Goal: Task Accomplishment & Management: Complete application form

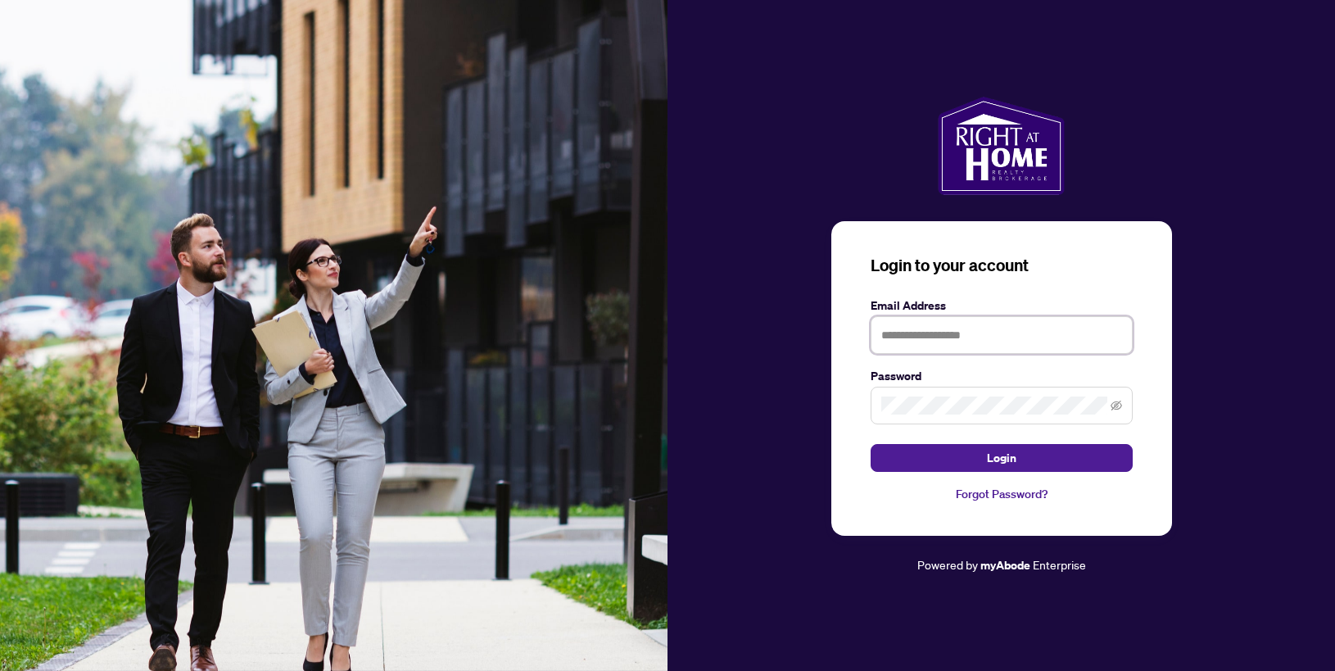
click at [961, 346] on input "text" at bounding box center [1001, 335] width 262 height 38
type input "**********"
click at [954, 395] on span at bounding box center [1001, 405] width 262 height 38
click at [870, 444] on button "Login" at bounding box center [1001, 458] width 262 height 28
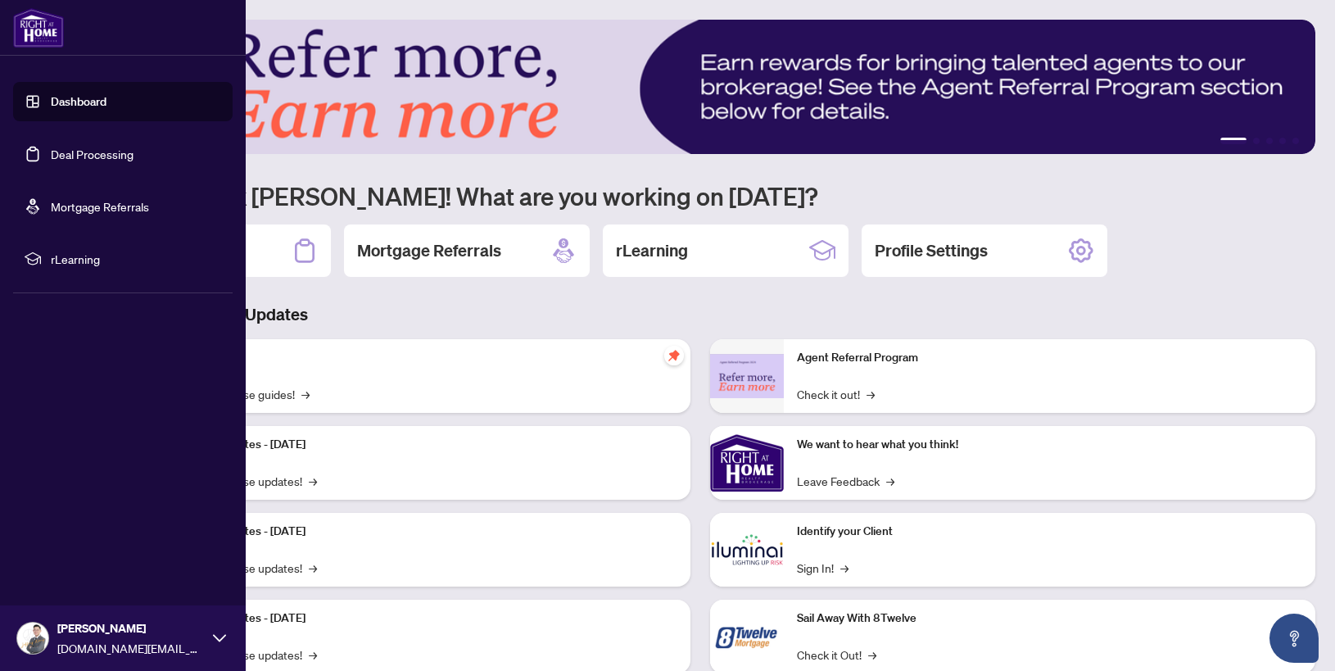
click at [51, 161] on link "Deal Processing" at bounding box center [92, 154] width 83 height 15
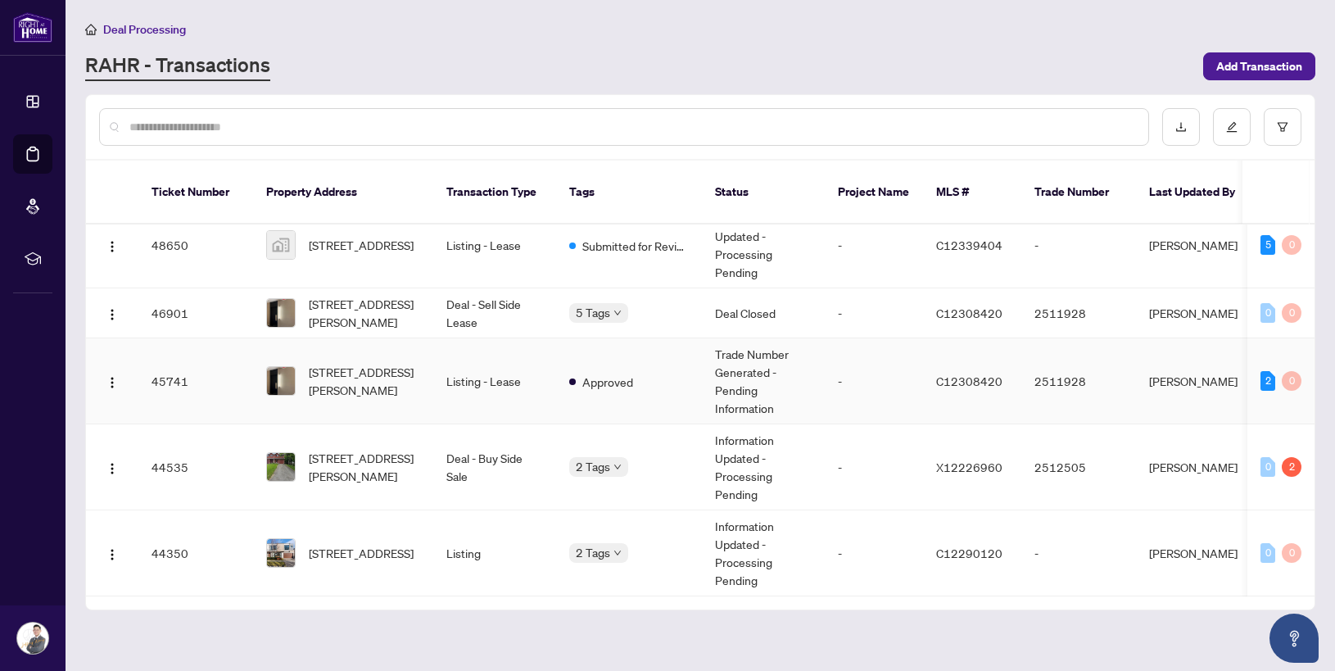
scroll to position [27, 0]
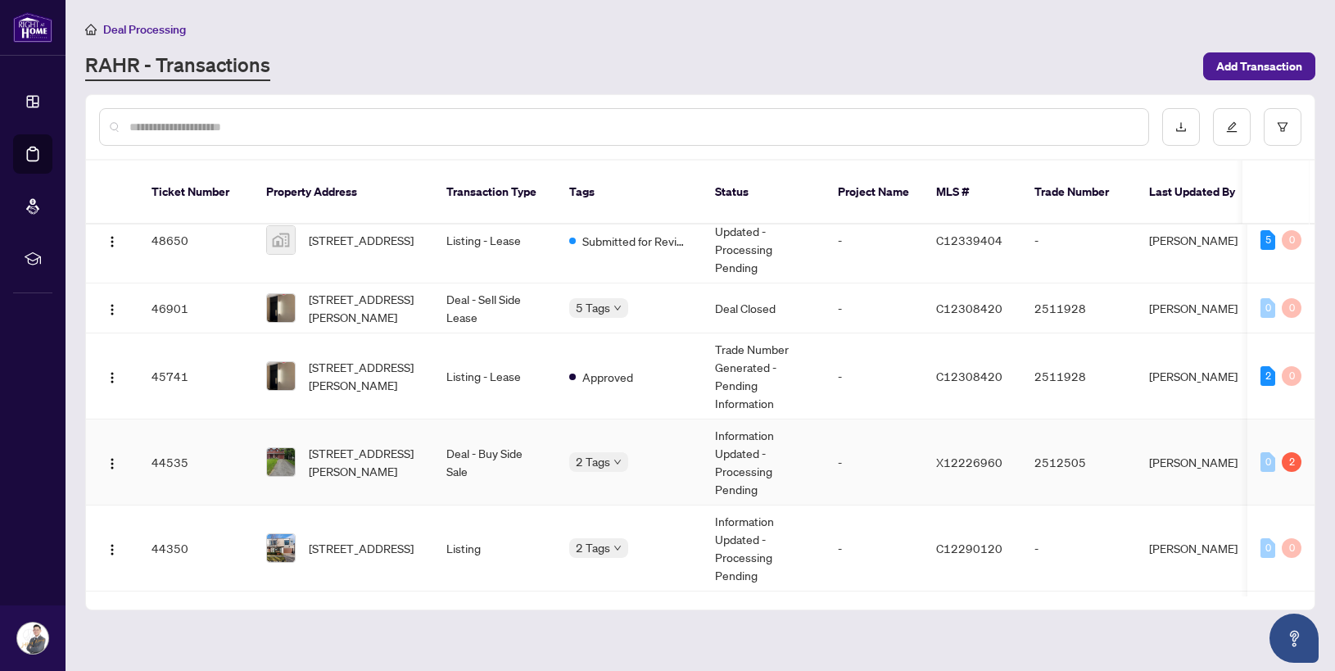
click at [849, 447] on td "-" at bounding box center [873, 462] width 98 height 86
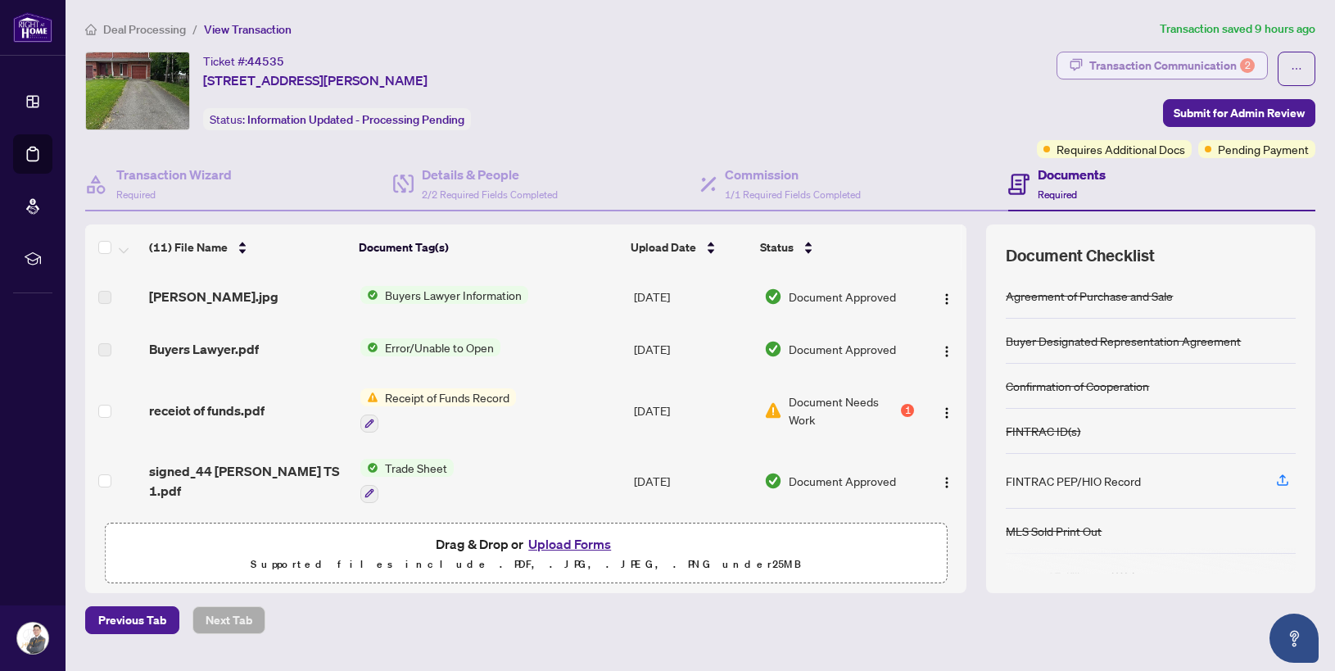
click at [1113, 66] on div "Transaction Communication 2" at bounding box center [1171, 65] width 165 height 26
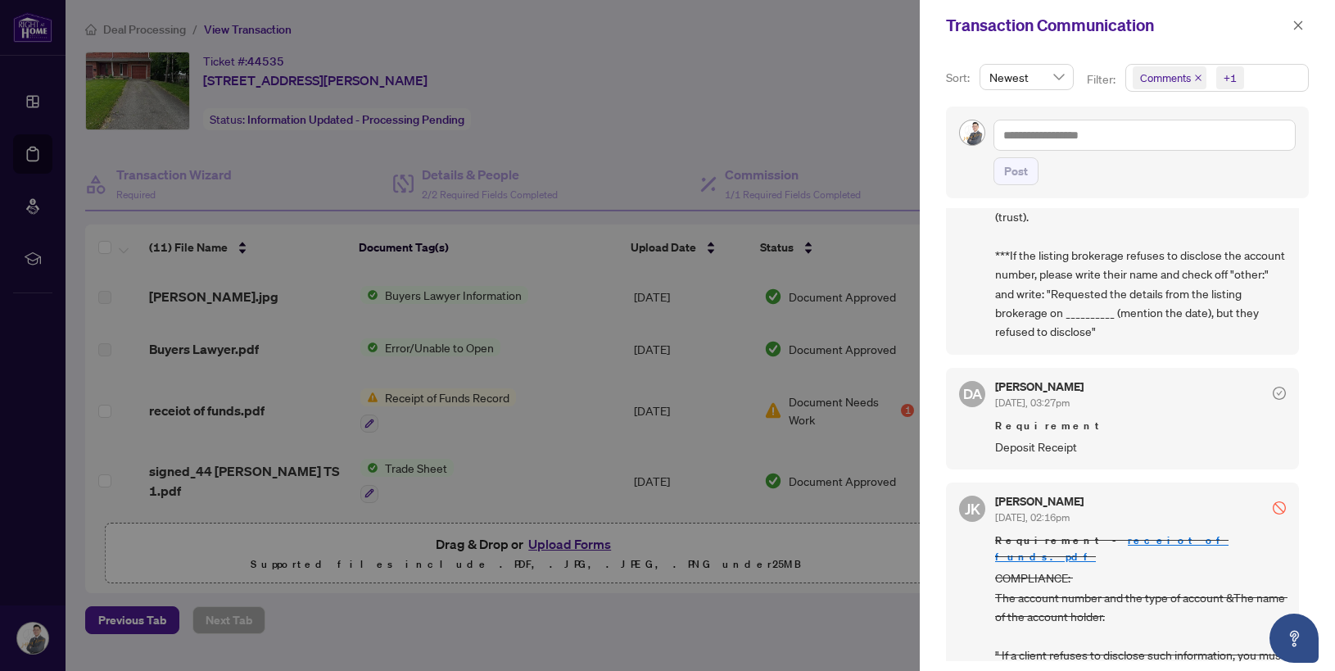
scroll to position [177, 0]
click at [779, 109] on div at bounding box center [667, 335] width 1335 height 671
click at [584, 547] on div at bounding box center [667, 335] width 1335 height 671
click at [598, 544] on div at bounding box center [667, 335] width 1335 height 671
click at [1293, 17] on span "button" at bounding box center [1297, 25] width 11 height 26
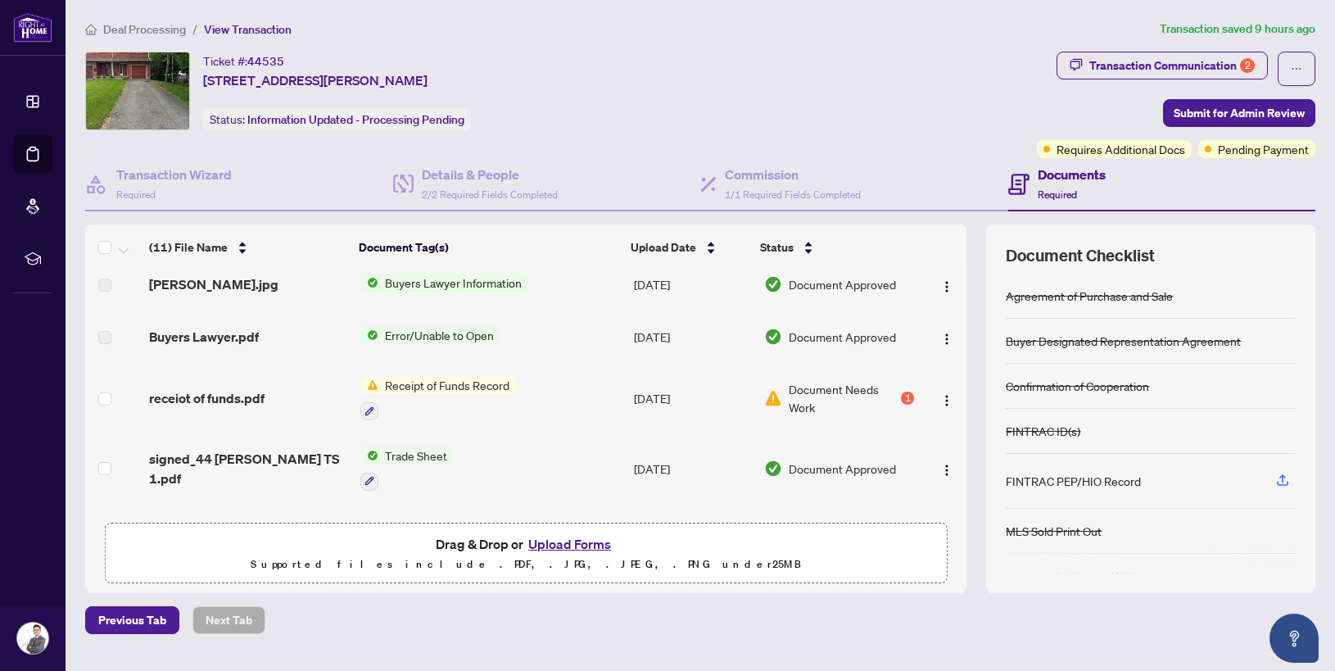
scroll to position [11, 0]
click at [927, 395] on div at bounding box center [943, 399] width 33 height 26
click at [949, 396] on button "button" at bounding box center [946, 399] width 26 height 26
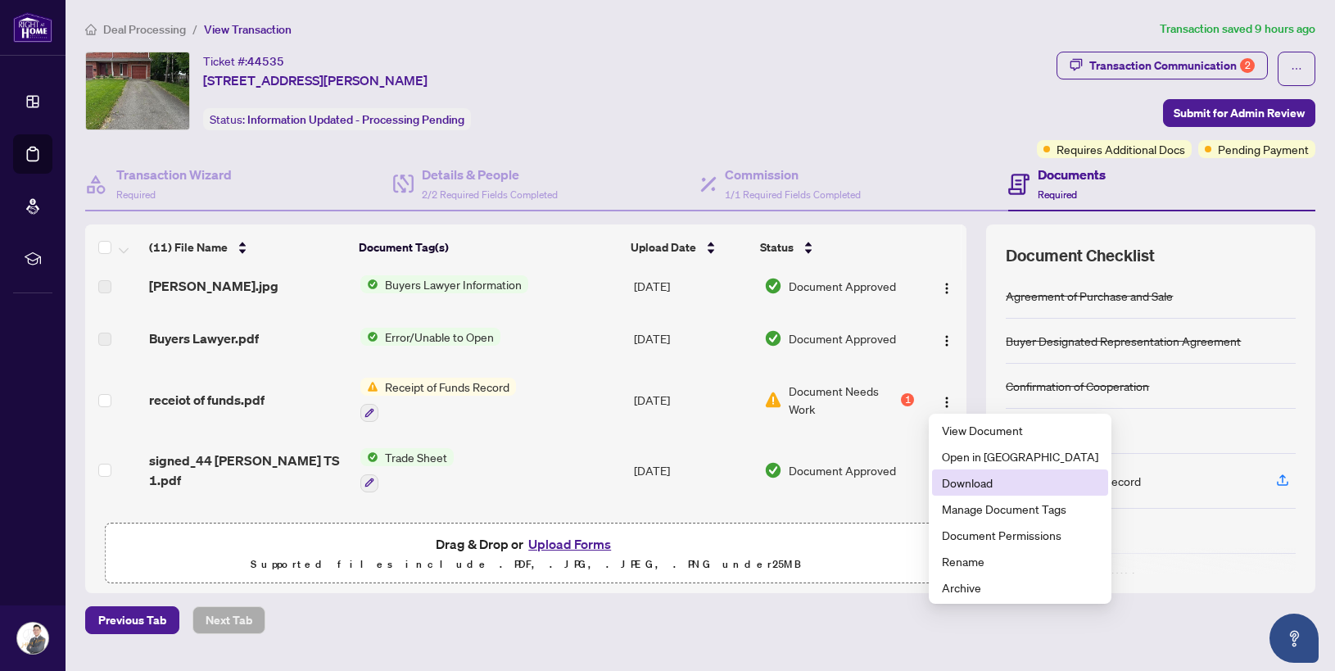
click at [994, 478] on span "Download" at bounding box center [1020, 482] width 156 height 18
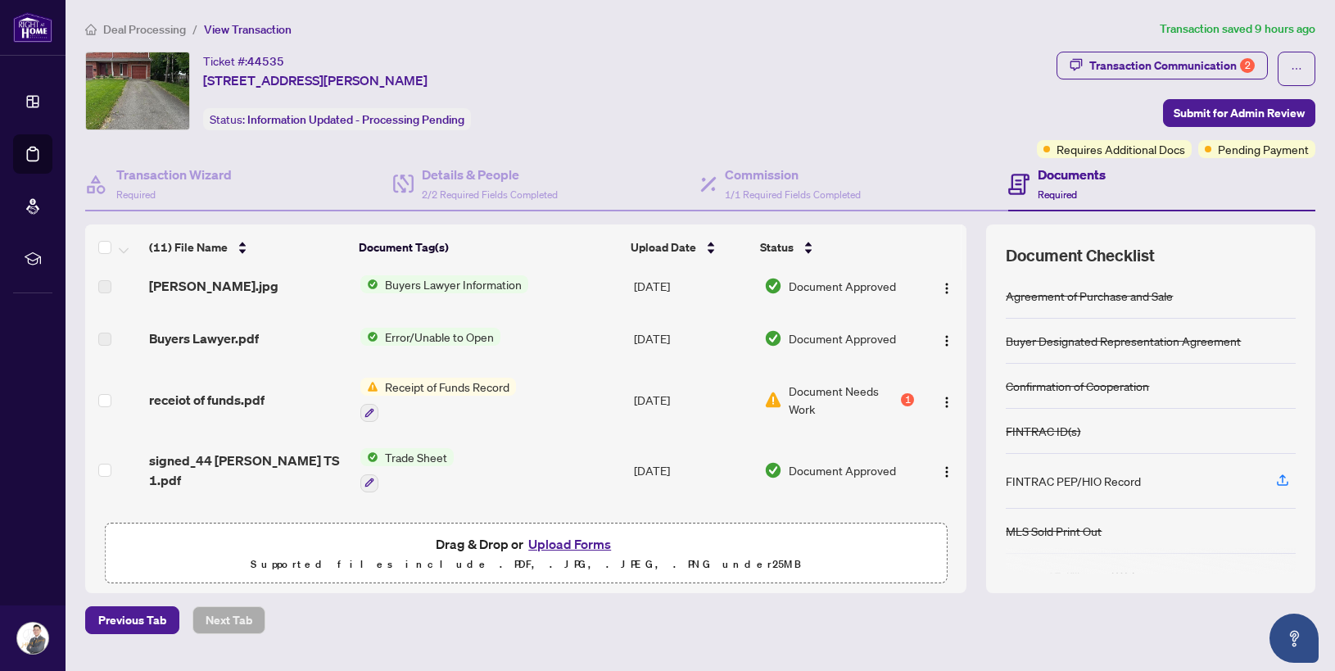
click at [569, 535] on button "Upload Forms" at bounding box center [569, 543] width 93 height 21
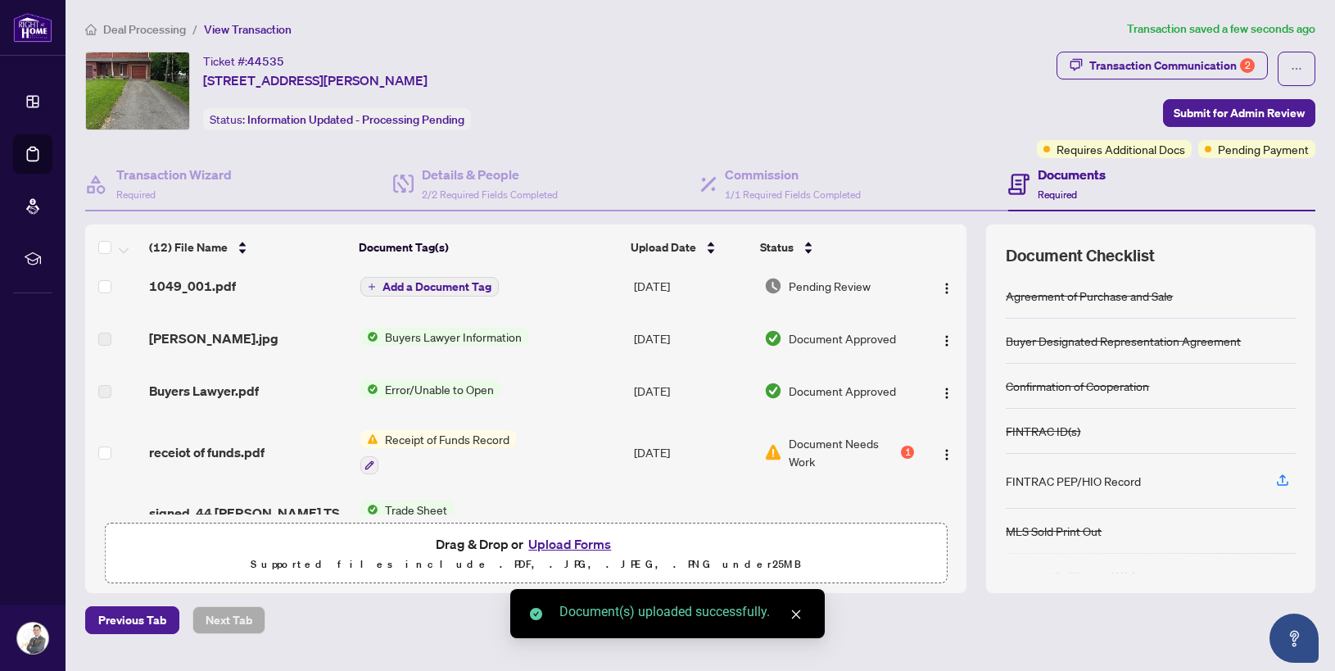
click at [443, 285] on span "Add a Document Tag" at bounding box center [436, 286] width 109 height 11
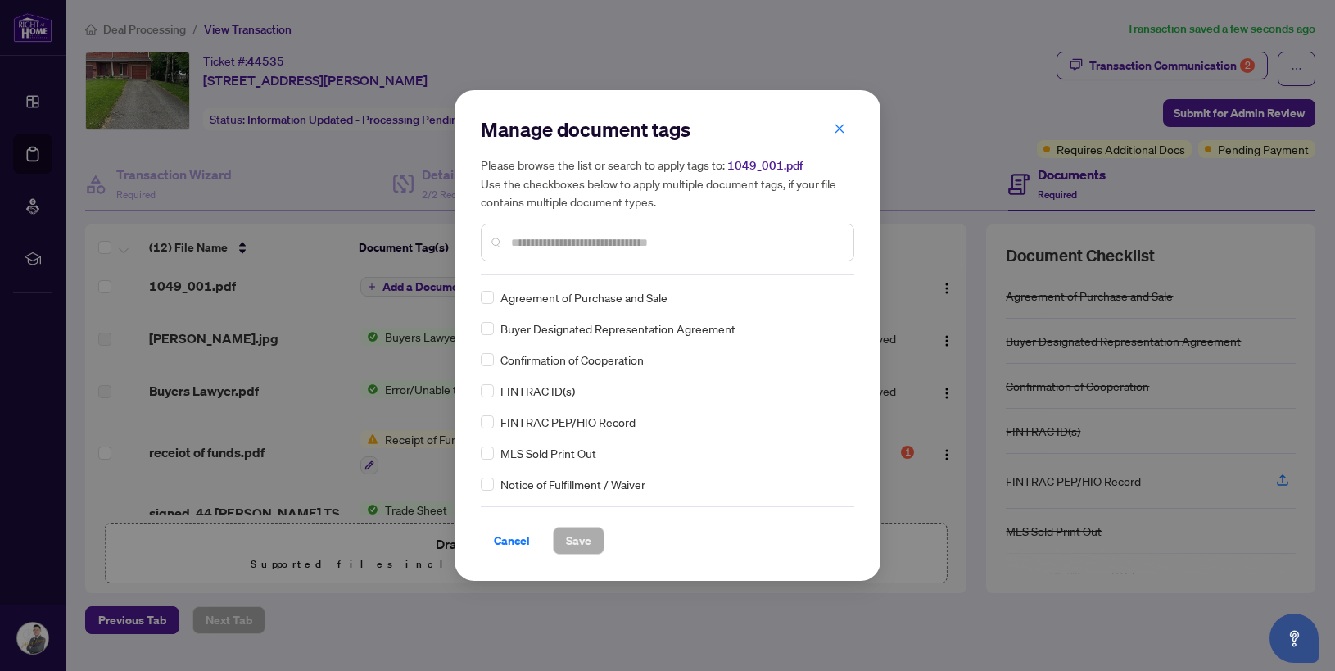
click at [607, 239] on input "text" at bounding box center [675, 242] width 329 height 18
type input "*"
type input "*******"
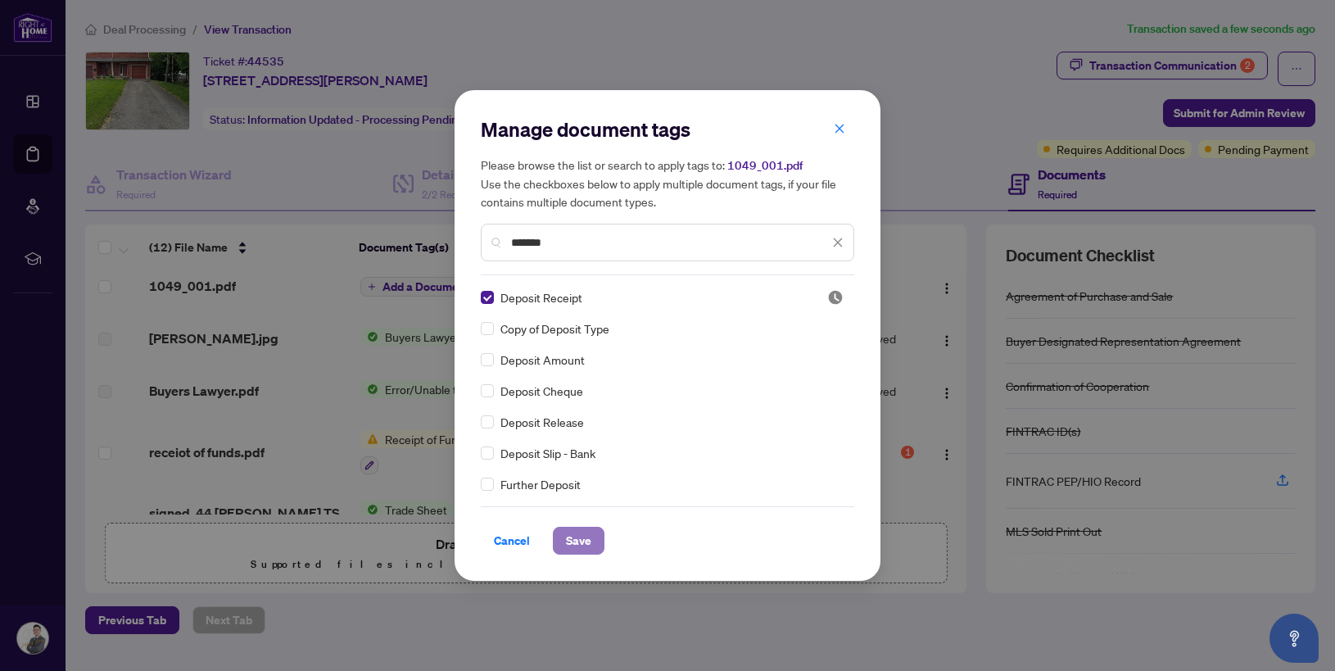
click at [593, 538] on button "Save" at bounding box center [579, 540] width 52 height 28
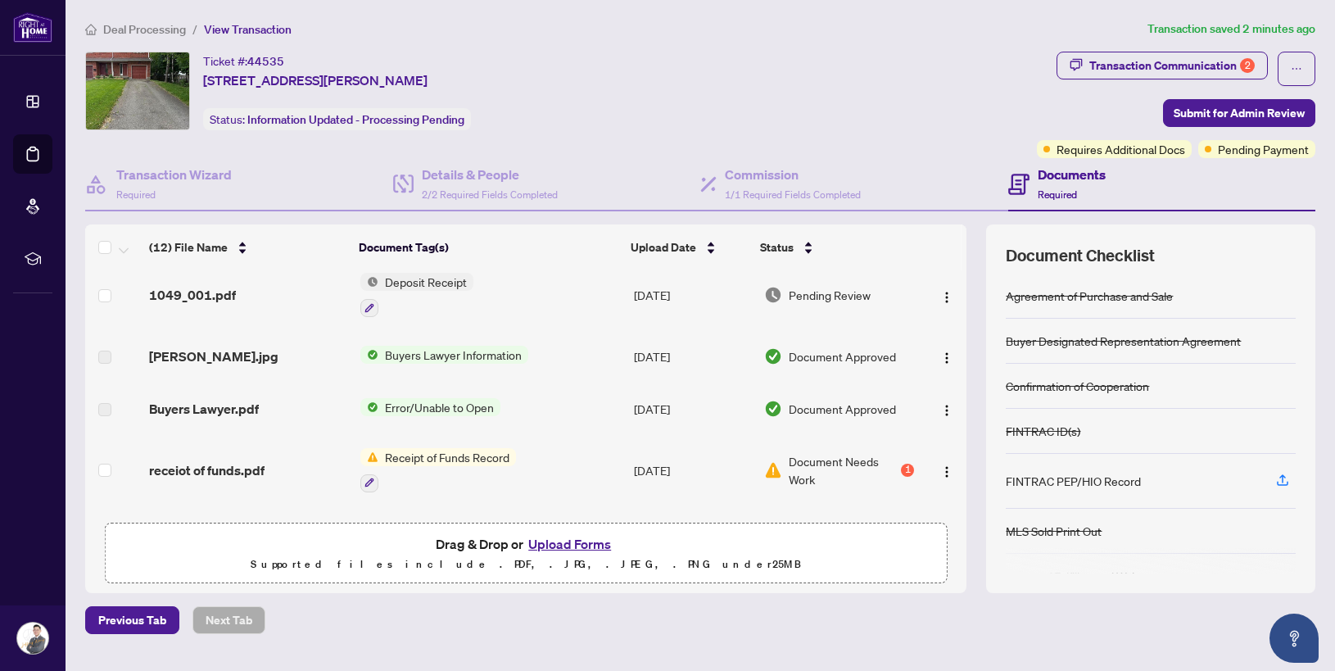
click at [1212, 48] on div "Deal Processing / View Transaction Transaction saved 2 minutes ago Ticket #: 44…" at bounding box center [700, 355] width 1243 height 671
click at [1181, 61] on div "Transaction Communication 2" at bounding box center [1171, 65] width 165 height 26
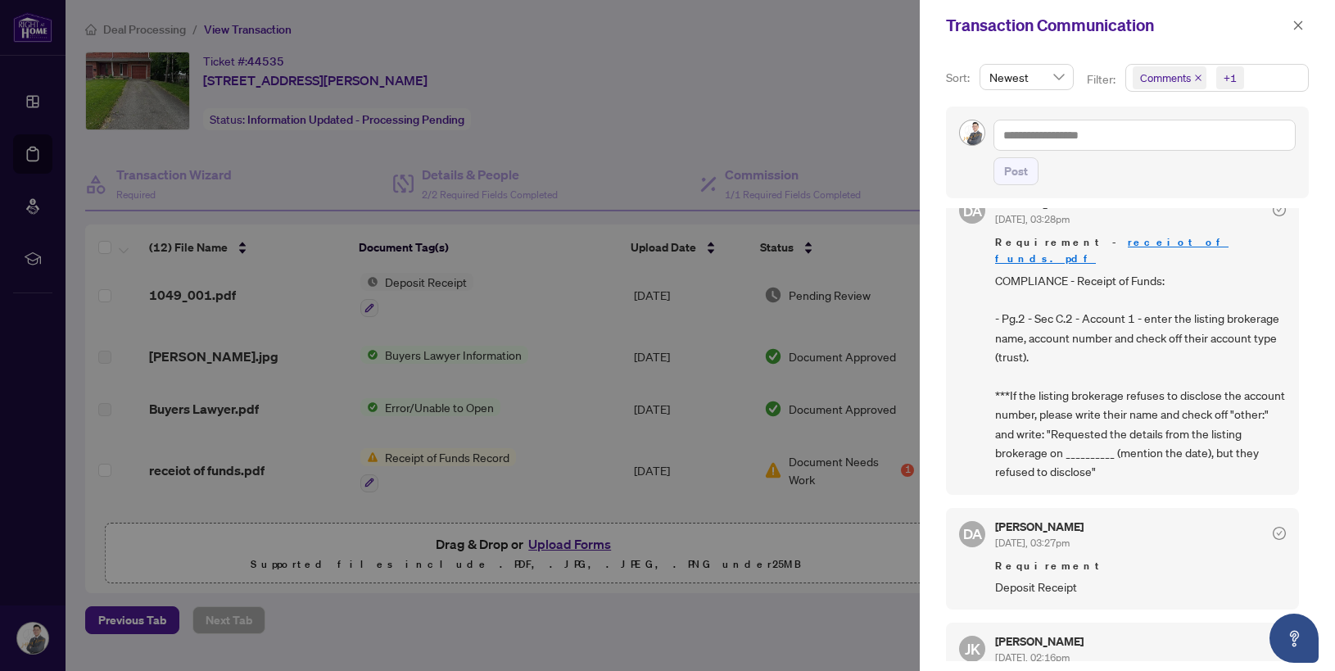
scroll to position [33, 0]
click at [837, 61] on div at bounding box center [667, 335] width 1335 height 671
click at [1299, 27] on icon "close" at bounding box center [1298, 24] width 9 height 9
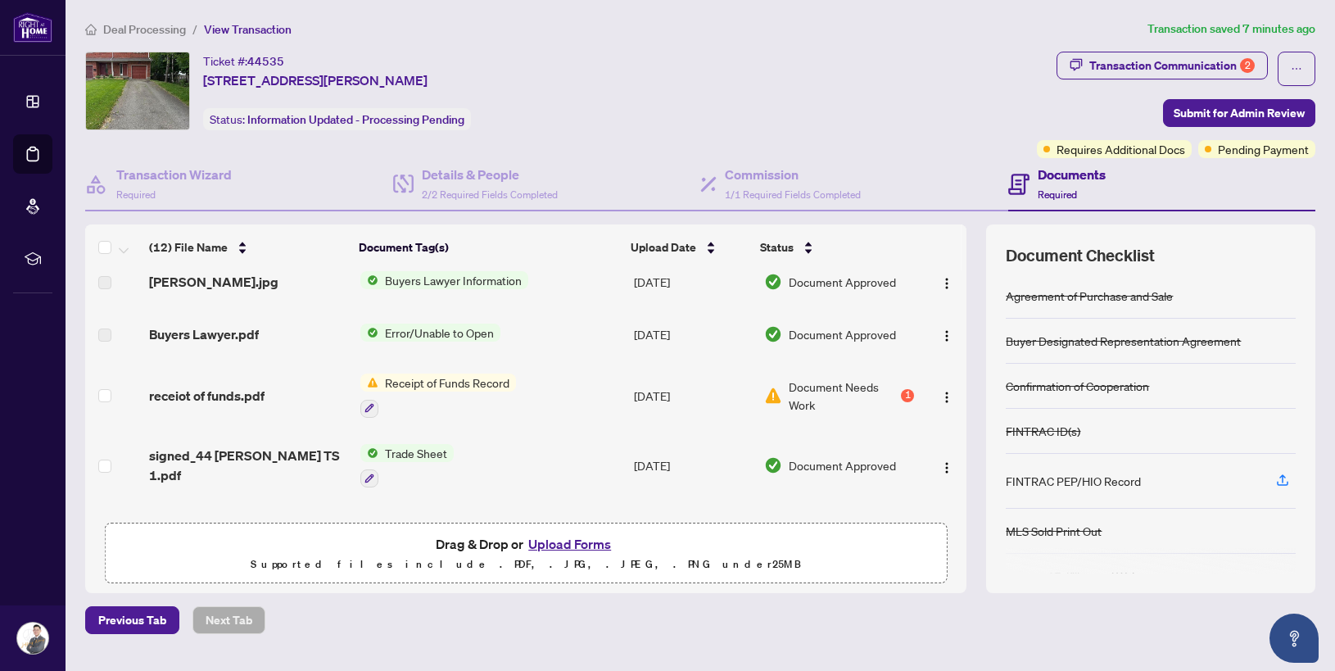
scroll to position [86, 0]
click at [940, 397] on img "button" at bounding box center [946, 396] width 13 height 13
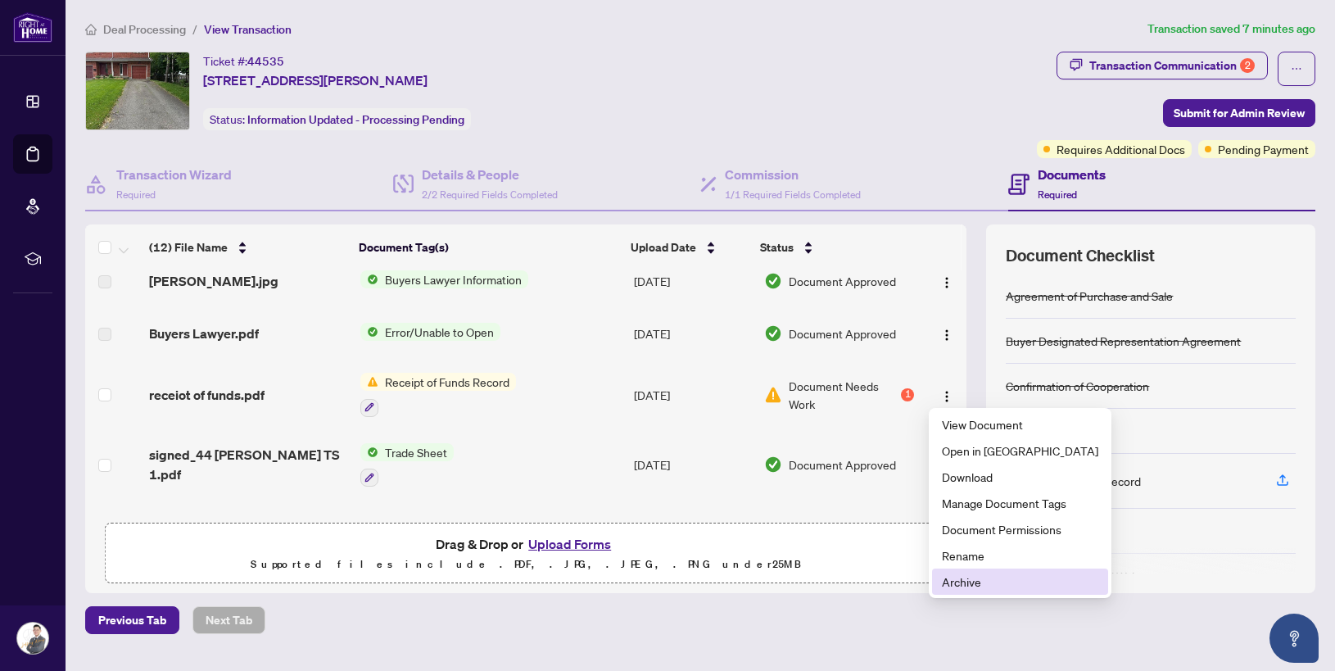
click at [992, 576] on span "Archive" at bounding box center [1020, 581] width 156 height 18
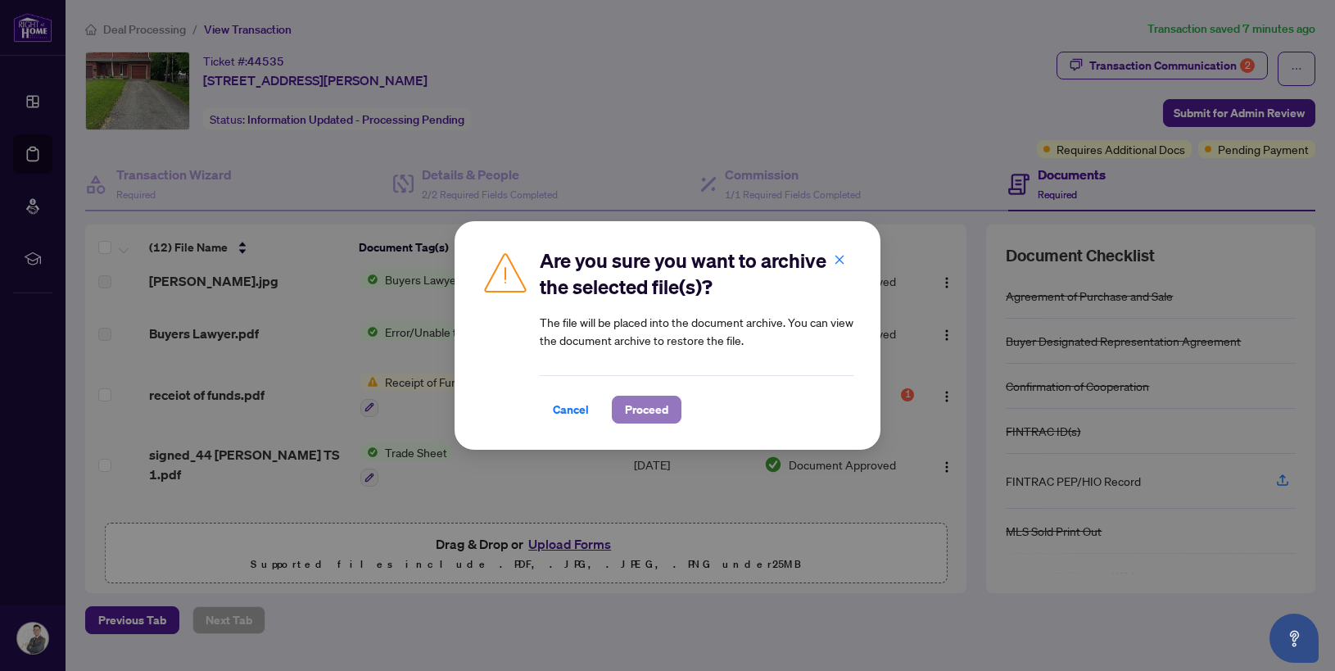
click at [660, 417] on span "Proceed" at bounding box center [646, 409] width 43 height 26
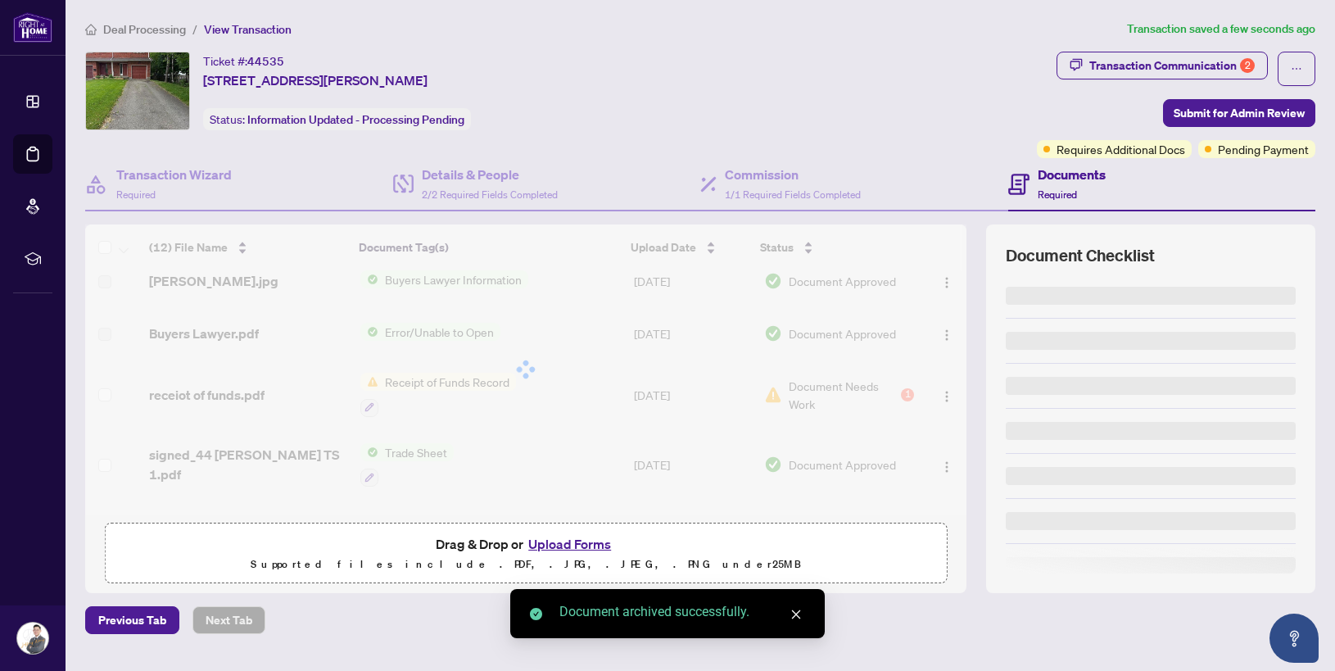
click at [576, 543] on button "Upload Forms" at bounding box center [569, 543] width 93 height 21
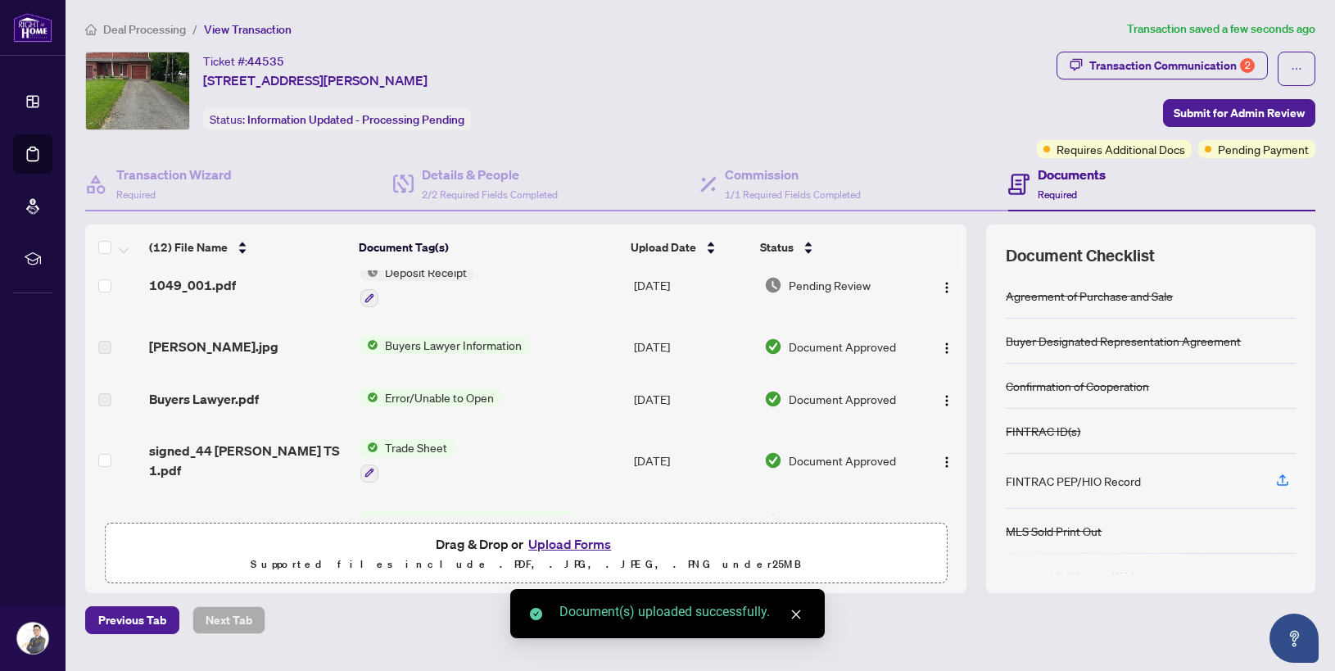
scroll to position [0, 0]
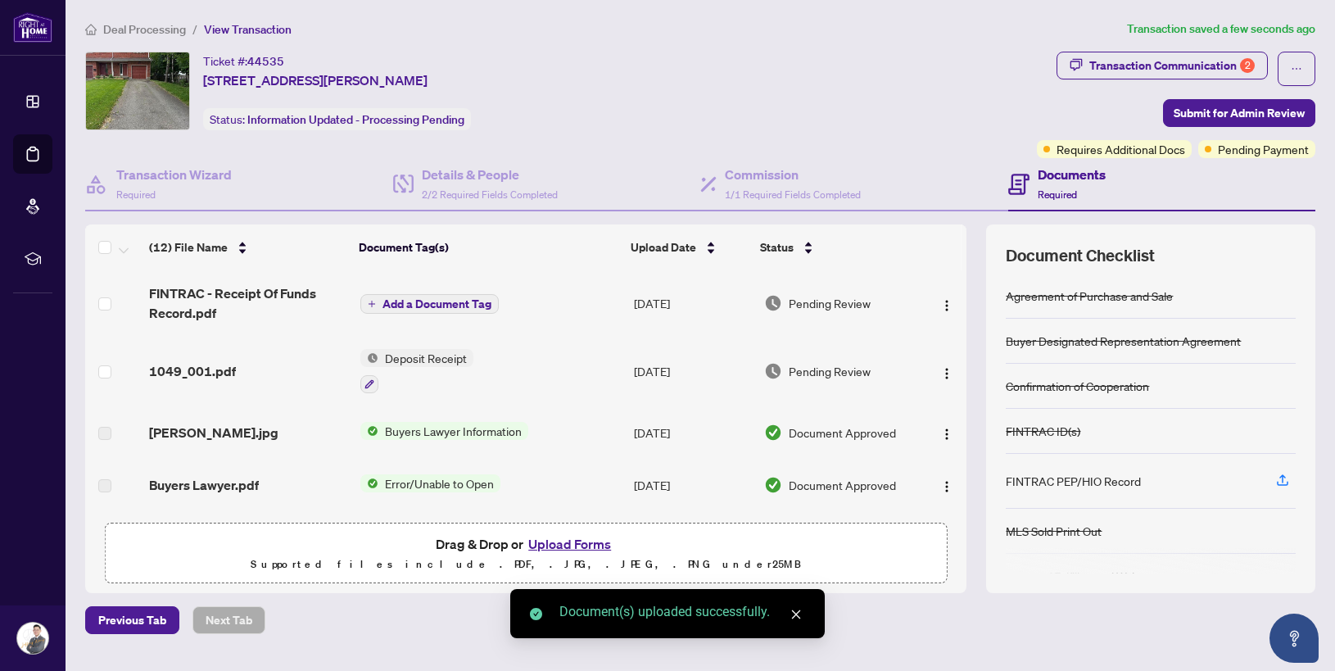
click at [442, 298] on span "Add a Document Tag" at bounding box center [436, 303] width 109 height 11
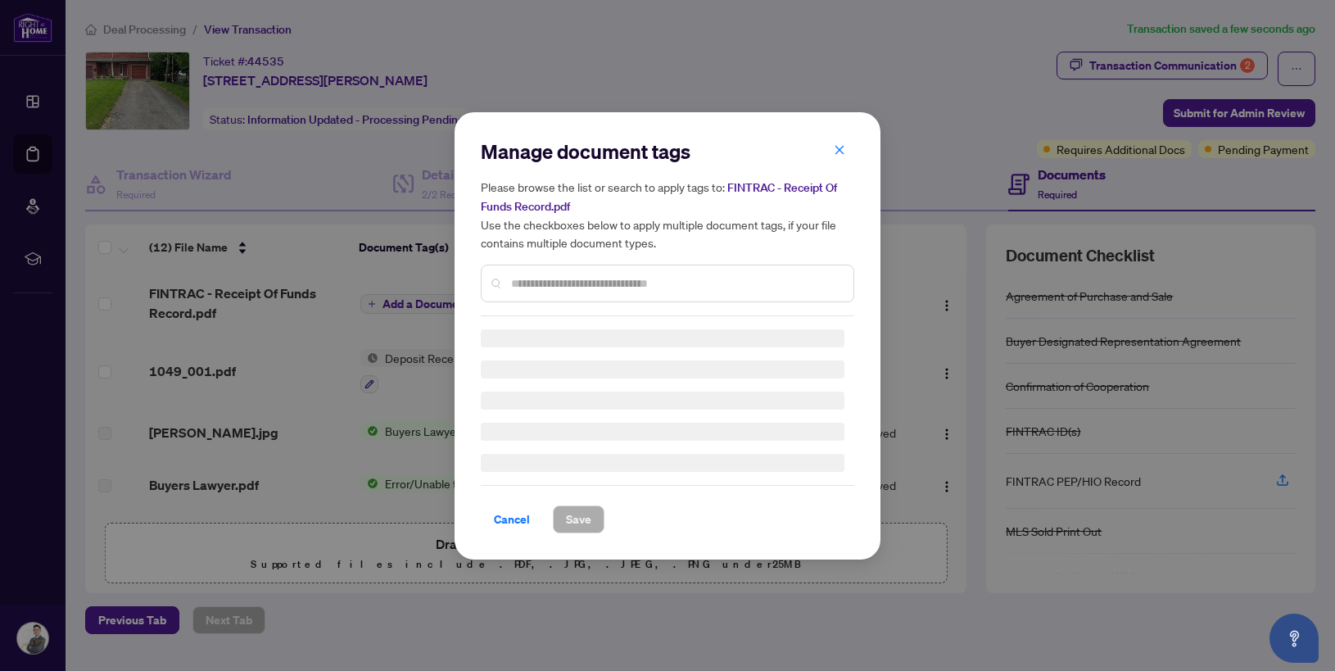
click at [555, 278] on div "Manage document tags Please browse the list or search to apply tags to: FINTRAC…" at bounding box center [667, 227] width 373 height 178
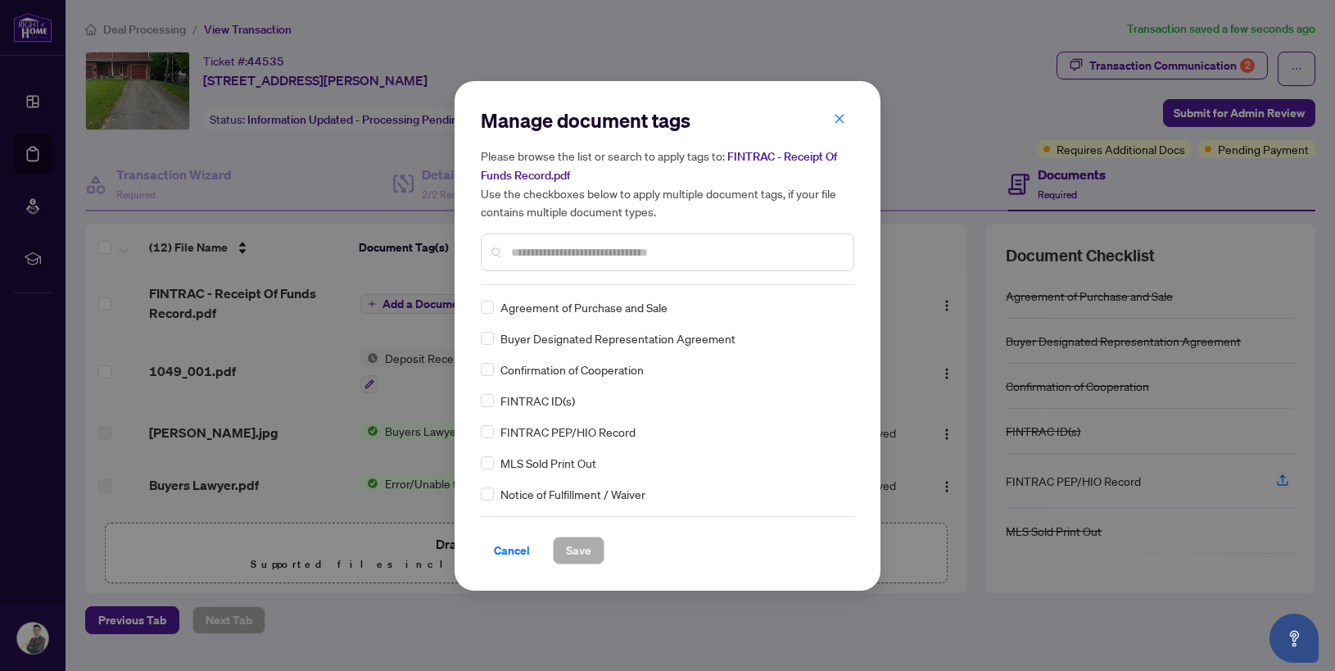
click at [535, 251] on input "text" at bounding box center [675, 252] width 329 height 18
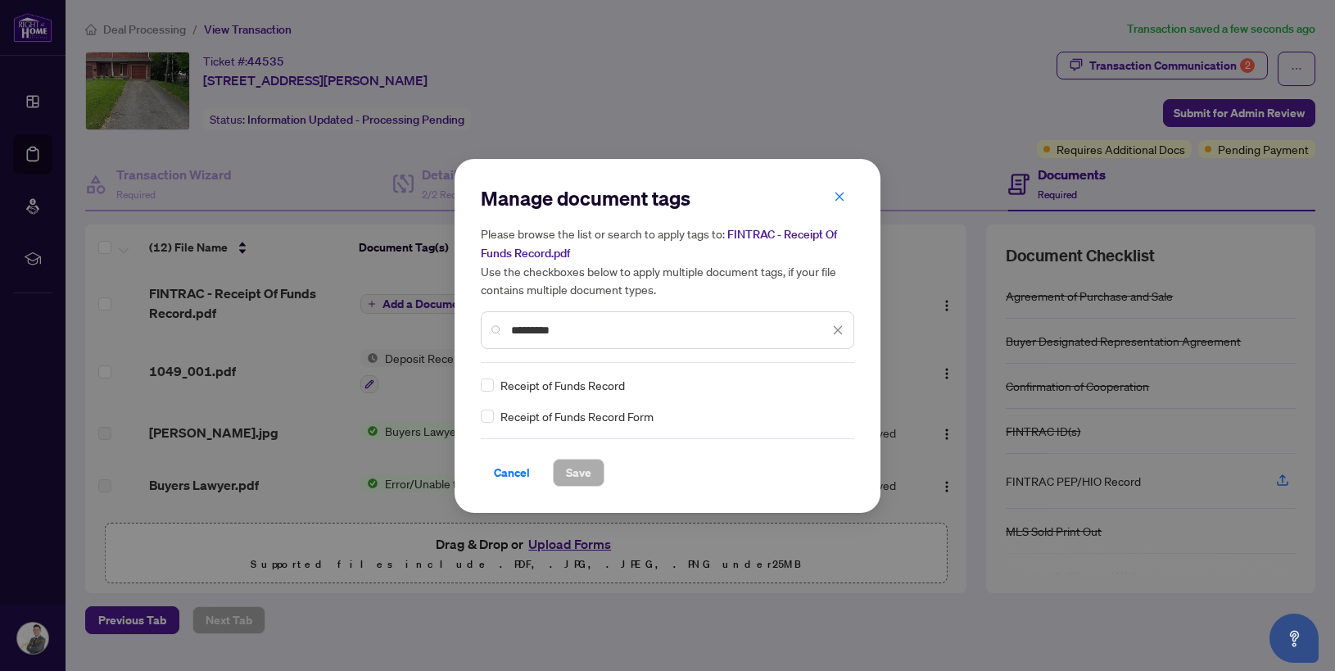
type input "*********"
click at [494, 386] on div "Receipt of Funds Record" at bounding box center [663, 385] width 364 height 18
click at [488, 407] on label at bounding box center [487, 416] width 13 height 18
click at [574, 477] on span "Save" at bounding box center [578, 472] width 25 height 26
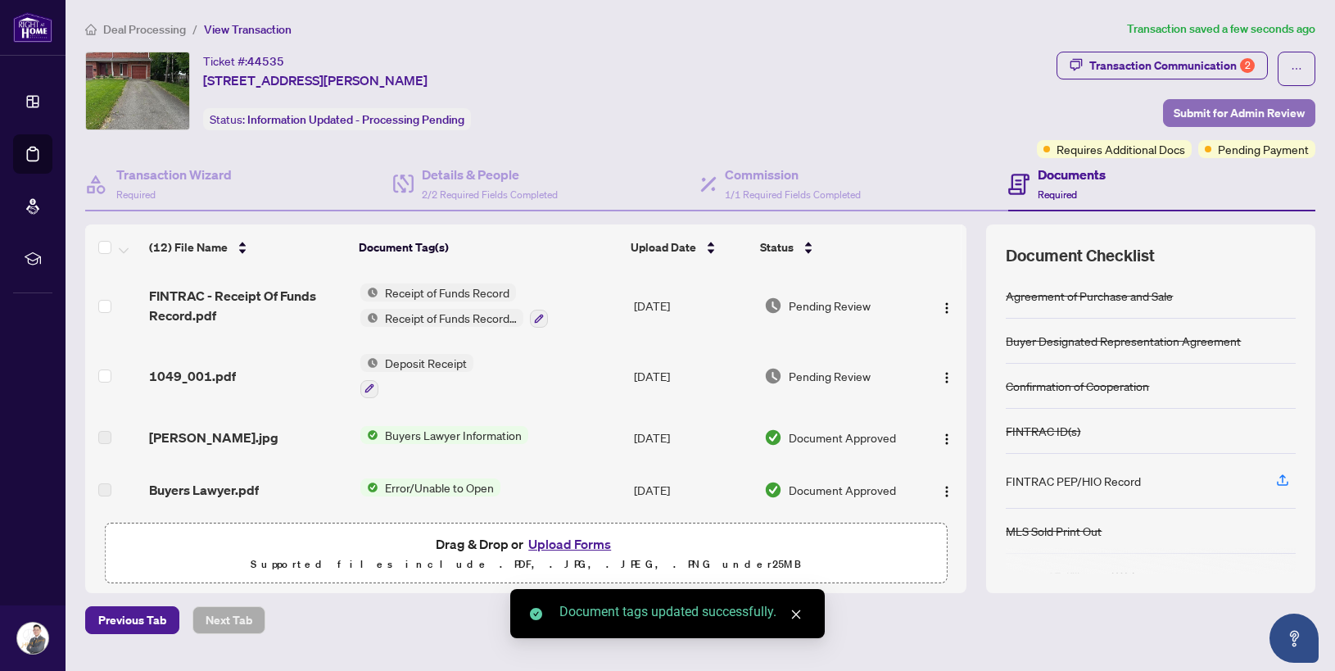
click at [1253, 112] on span "Submit for Admin Review" at bounding box center [1238, 113] width 131 height 26
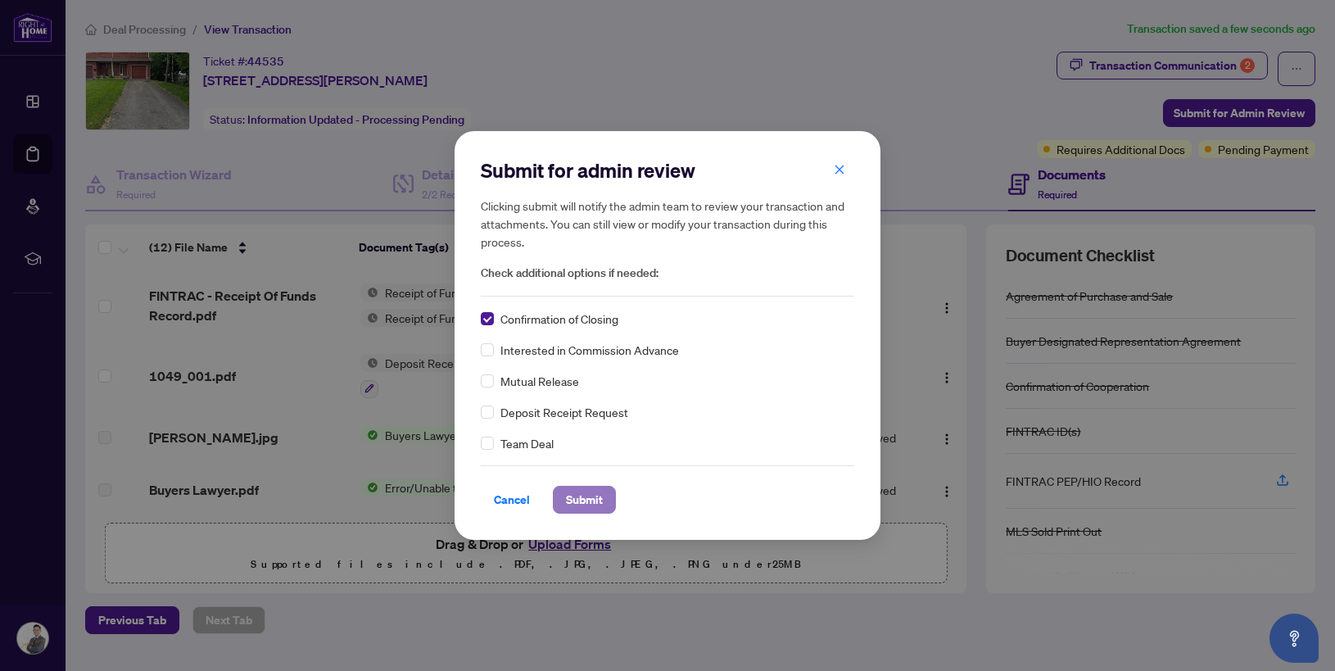
click at [594, 492] on span "Submit" at bounding box center [584, 499] width 37 height 26
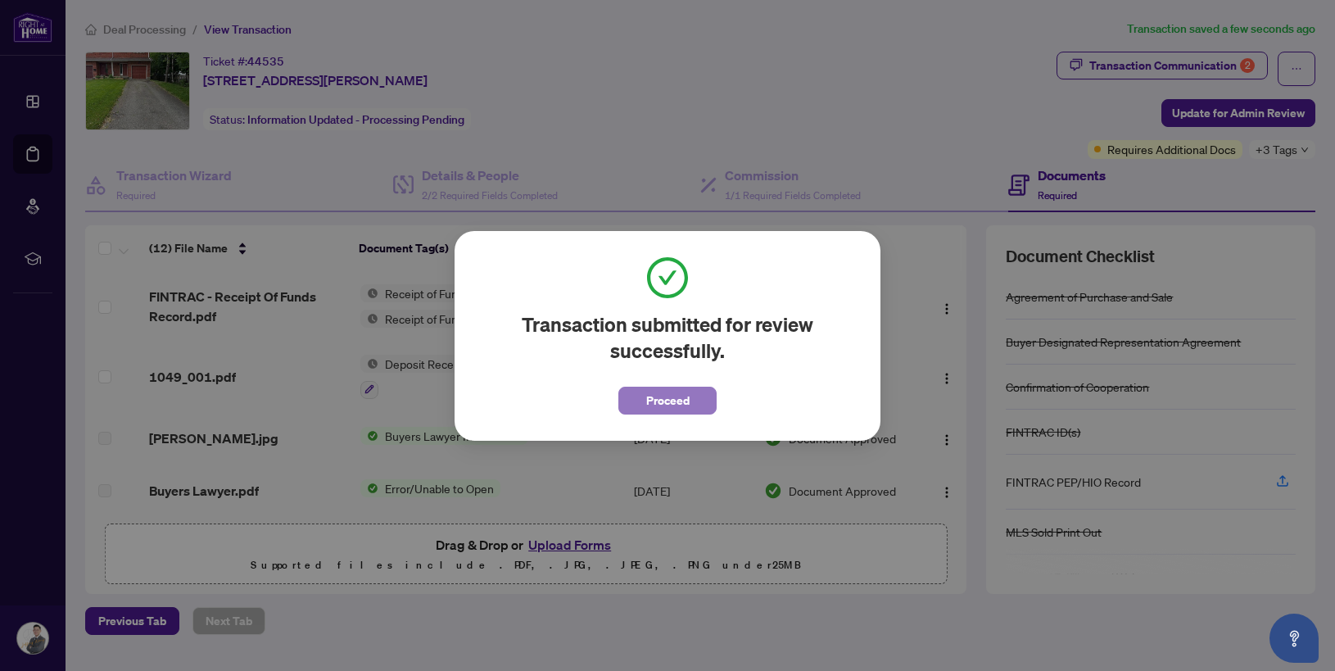
click at [681, 400] on span "Proceed" at bounding box center [667, 400] width 43 height 26
